Goal: Contribute content

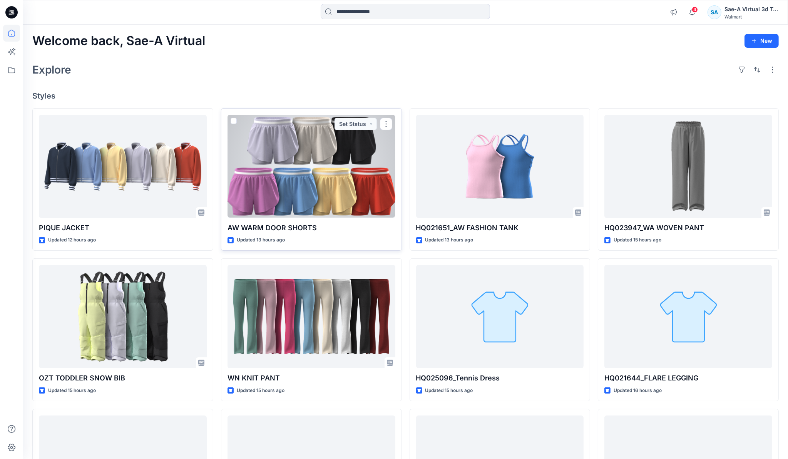
click at [350, 190] on div at bounding box center [312, 166] width 168 height 103
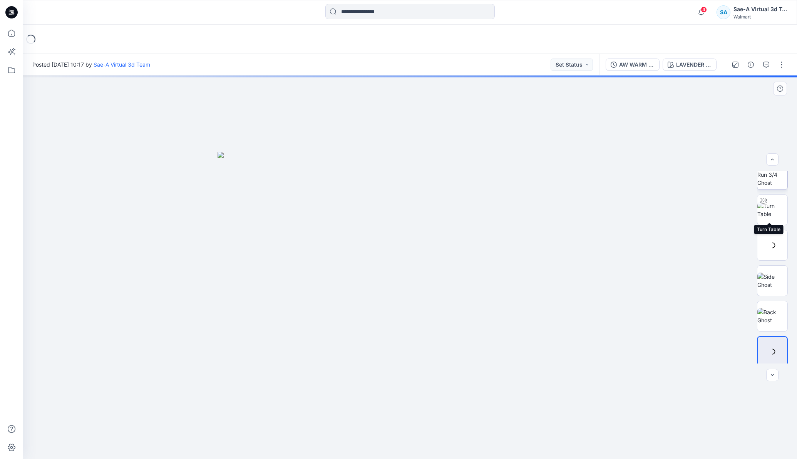
scroll to position [15, 0]
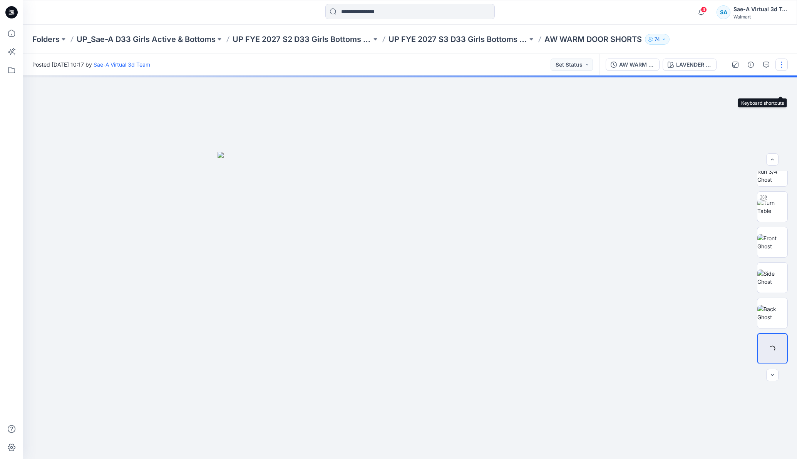
click at [781, 64] on button "button" at bounding box center [782, 65] width 12 height 12
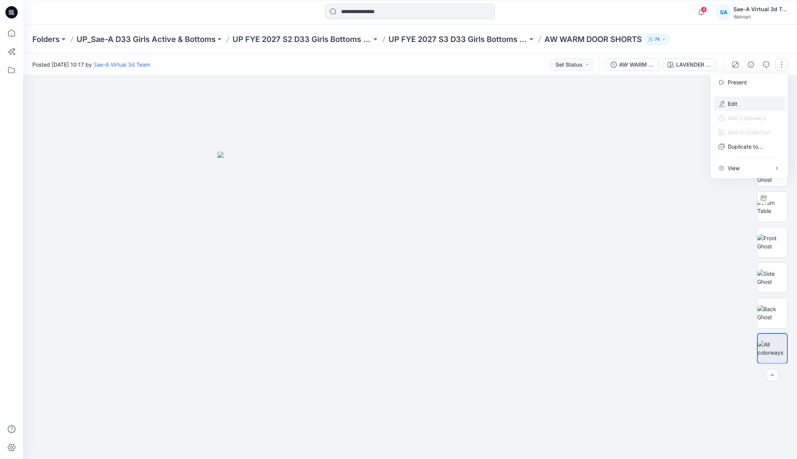
click at [741, 101] on button "Edit" at bounding box center [749, 104] width 71 height 14
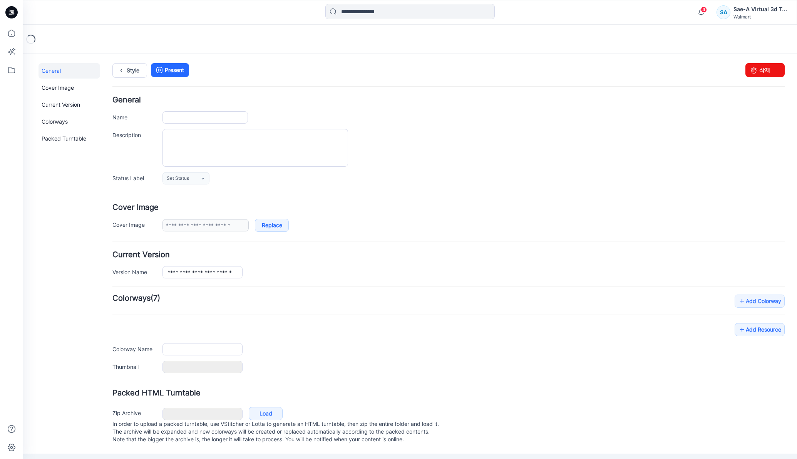
type input "**********"
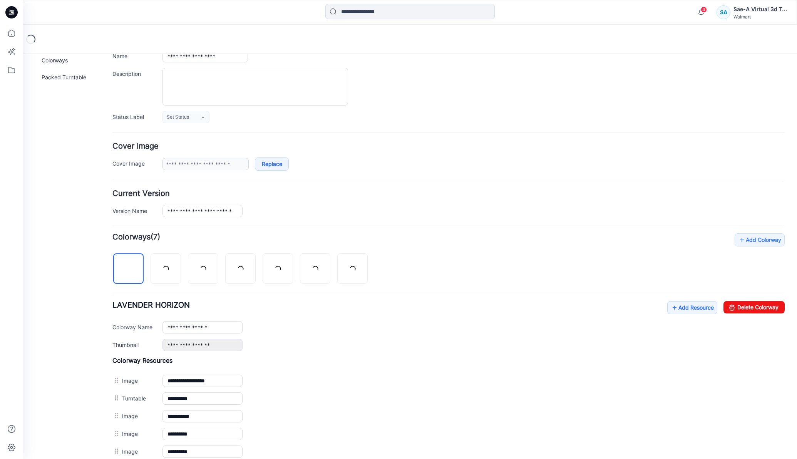
scroll to position [153, 0]
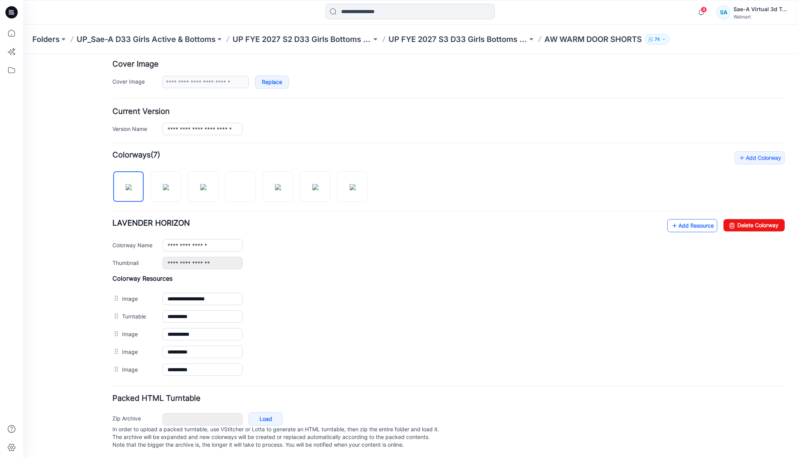
click at [675, 219] on link "Add Resource" at bounding box center [692, 225] width 50 height 13
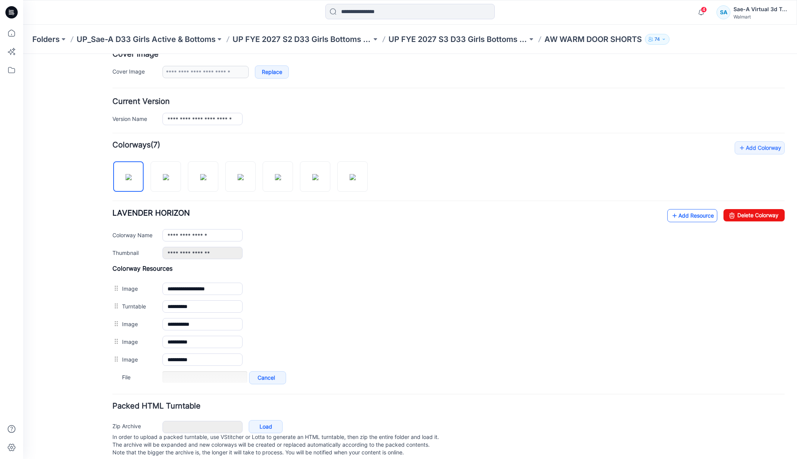
click at [671, 215] on icon at bounding box center [675, 216] width 8 height 12
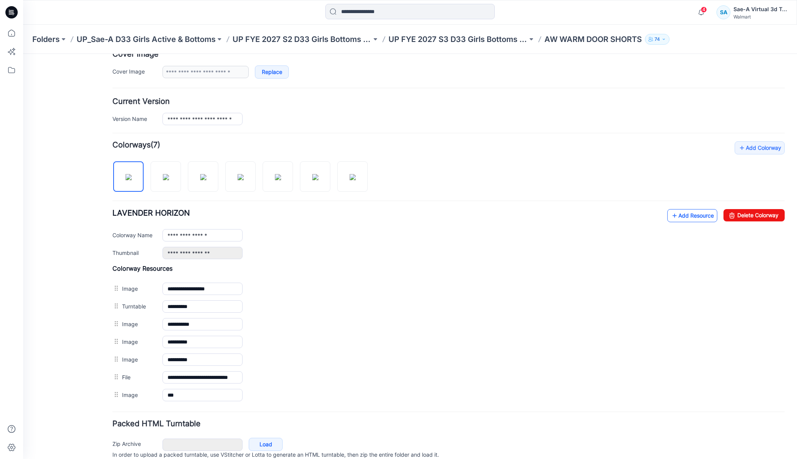
click at [681, 215] on link "Add Resource" at bounding box center [692, 215] width 50 height 13
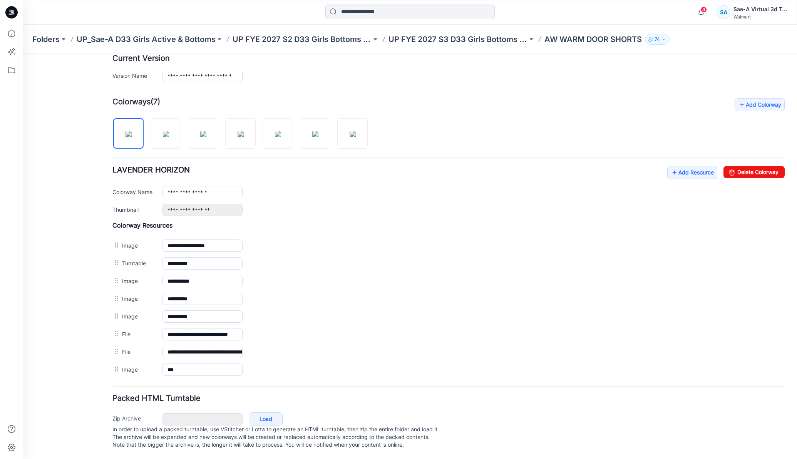
scroll to position [0, 0]
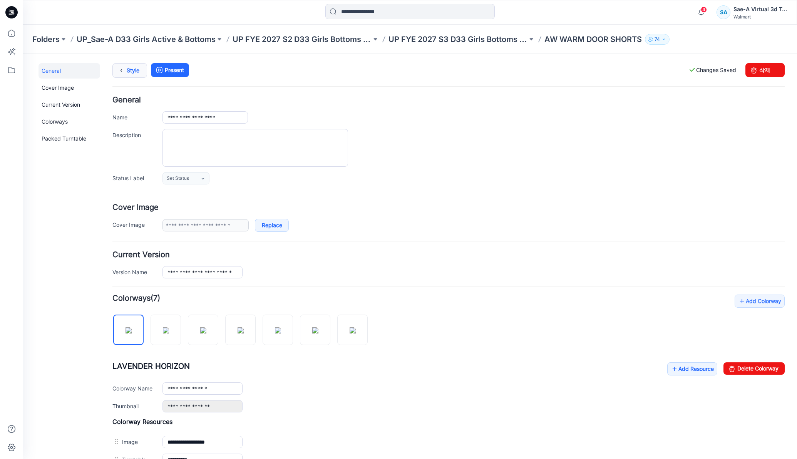
click at [124, 64] on icon at bounding box center [121, 71] width 11 height 14
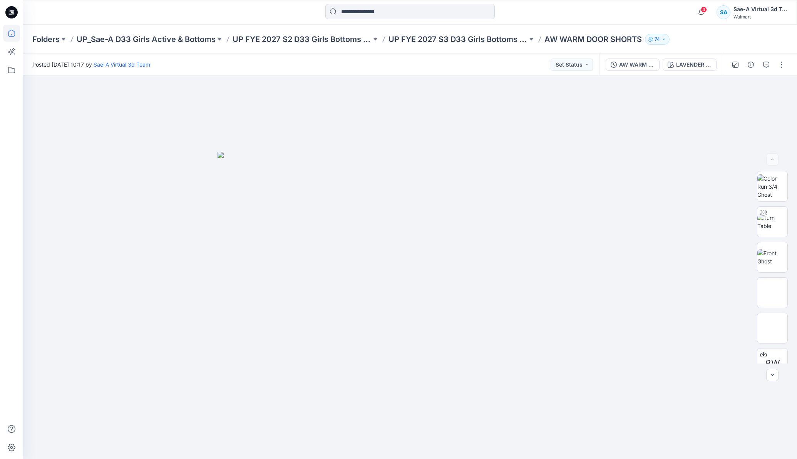
click at [11, 37] on icon at bounding box center [11, 33] width 17 height 17
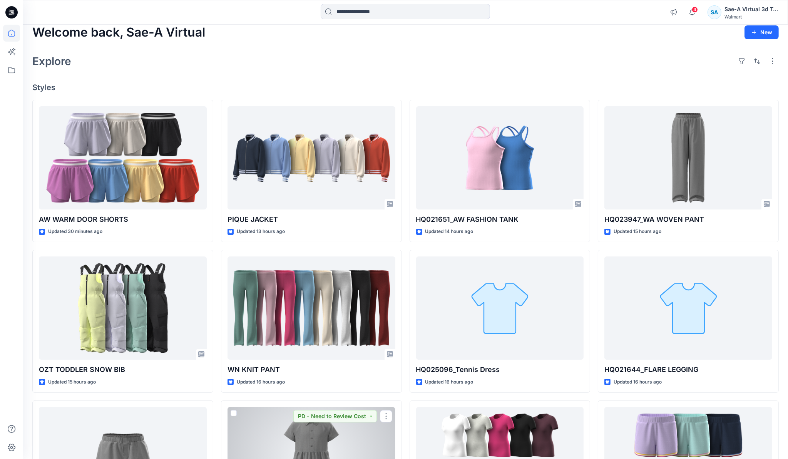
scroll to position [3, 0]
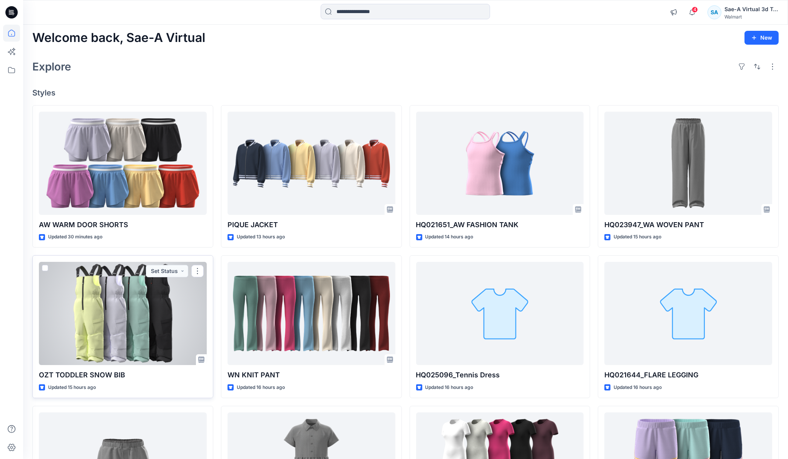
click at [113, 327] on div at bounding box center [123, 313] width 168 height 103
